Goal: Book appointment/travel/reservation

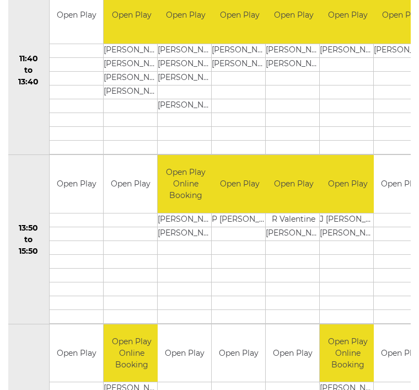
click at [80, 279] on td at bounding box center [76, 275] width 53 height 14
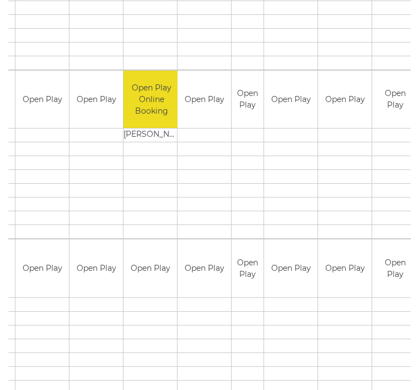
scroll to position [916, 0]
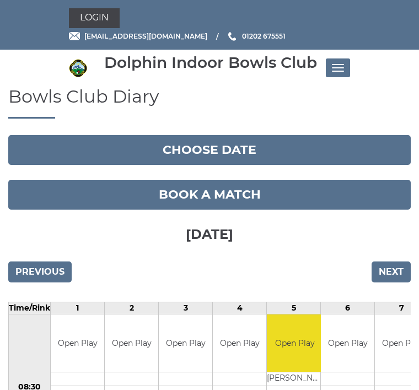
click at [377, 267] on input "Next" at bounding box center [391, 271] width 39 height 21
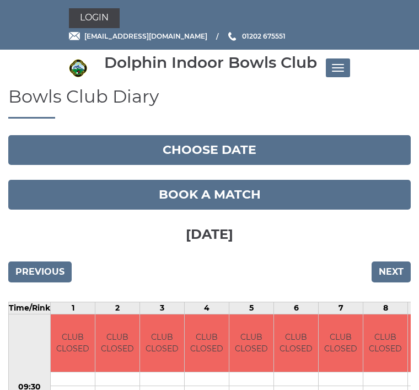
click at [379, 276] on input "Next" at bounding box center [391, 271] width 39 height 21
click at [377, 273] on input "Next" at bounding box center [391, 271] width 39 height 21
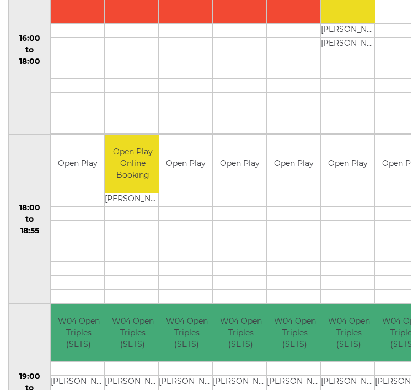
scroll to position [1109, 0]
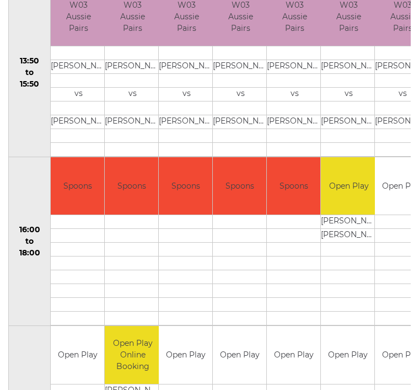
click at [105, 307] on td at bounding box center [131, 305] width 53 height 14
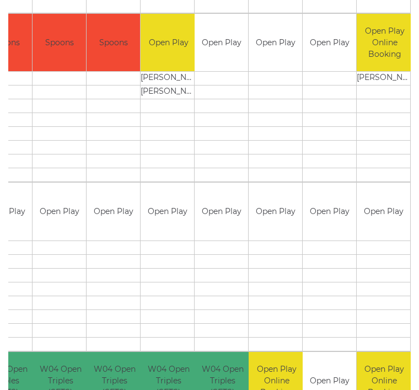
scroll to position [0, 202]
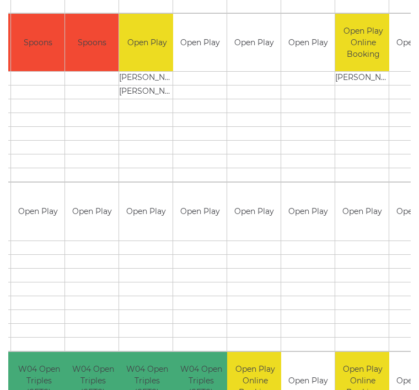
click at [65, 297] on td at bounding box center [91, 303] width 53 height 14
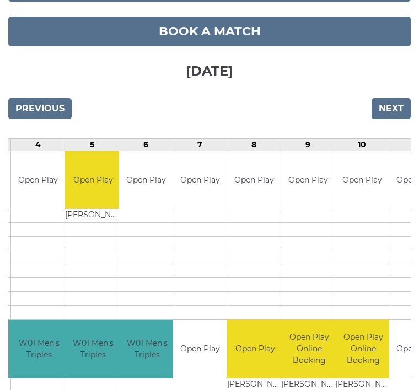
scroll to position [153, 0]
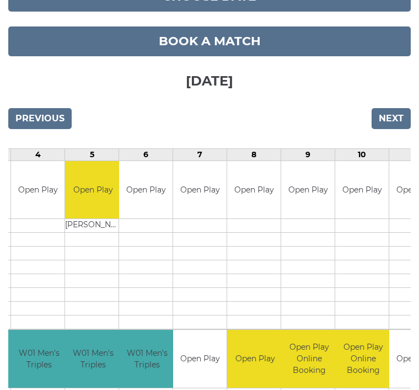
click at [382, 115] on input "Next" at bounding box center [391, 119] width 39 height 21
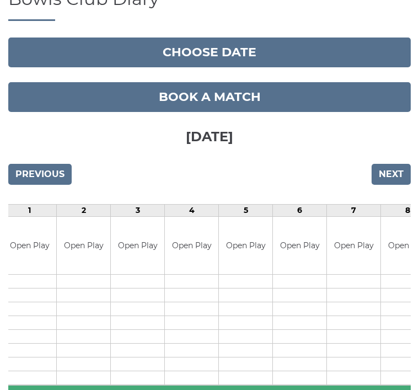
scroll to position [97, 0]
click at [35, 171] on input "Previous" at bounding box center [39, 174] width 63 height 21
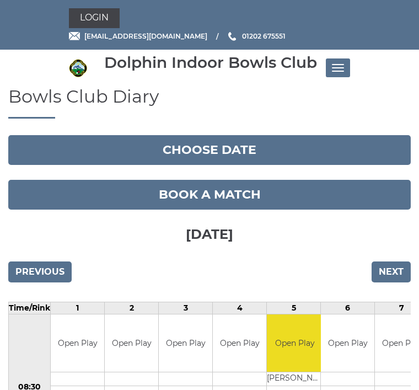
click at [145, 147] on button "Choose date" at bounding box center [209, 150] width 402 height 30
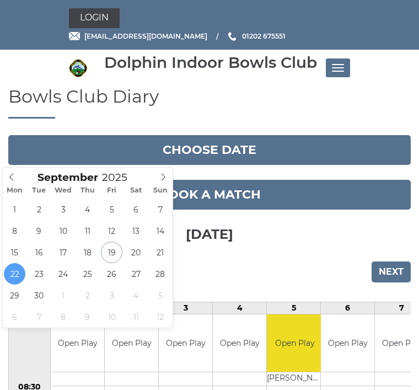
click at [158, 178] on span at bounding box center [163, 175] width 18 height 15
type input "[DATE]"
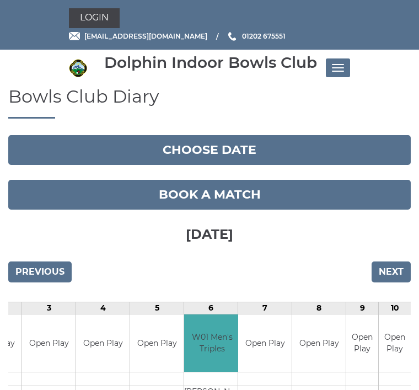
scroll to position [0, 149]
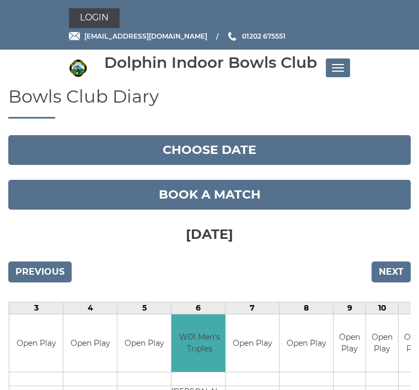
click at [194, 151] on button "Choose date" at bounding box center [209, 150] width 402 height 30
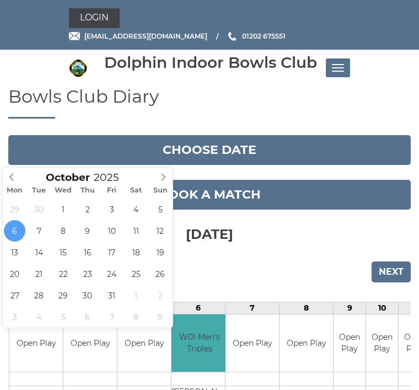
type input "[DATE]"
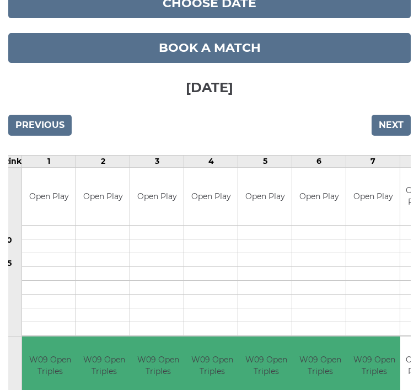
scroll to position [142, 0]
